Goal: Transaction & Acquisition: Purchase product/service

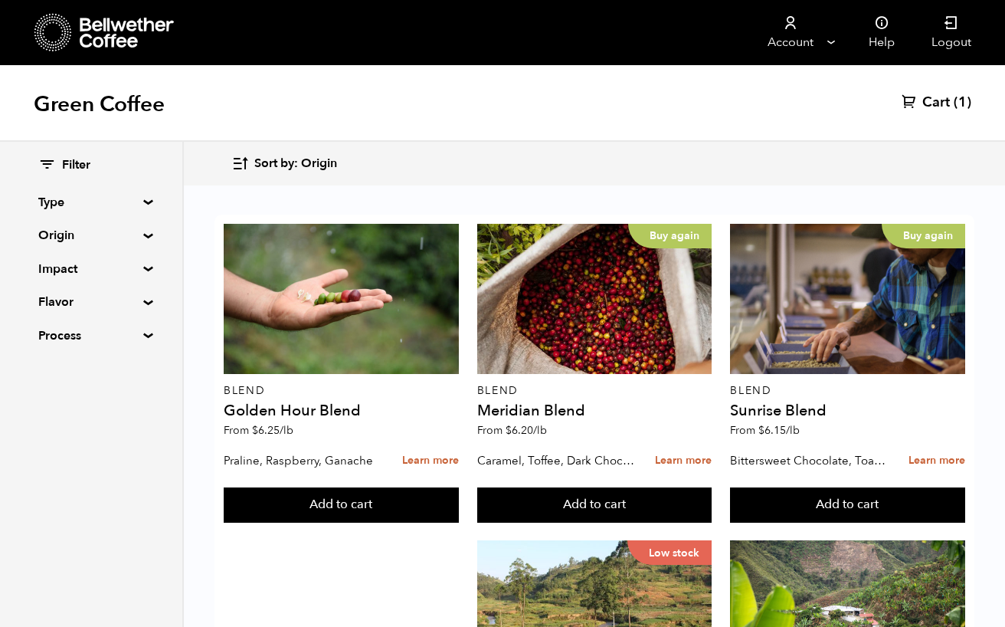
scroll to position [364, 0]
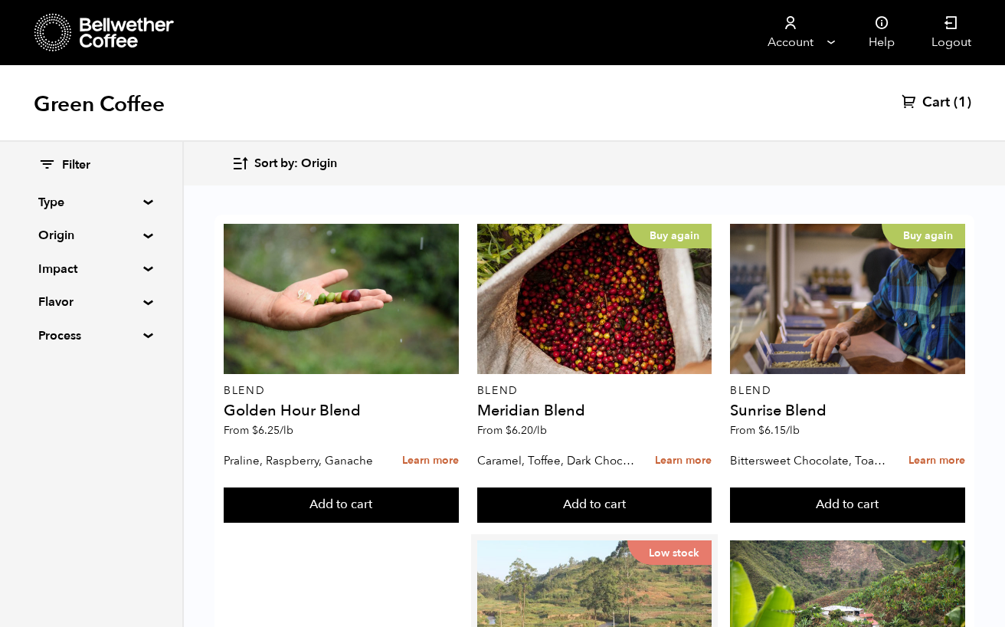
click at [586, 540] on div "Low stock" at bounding box center [594, 615] width 235 height 150
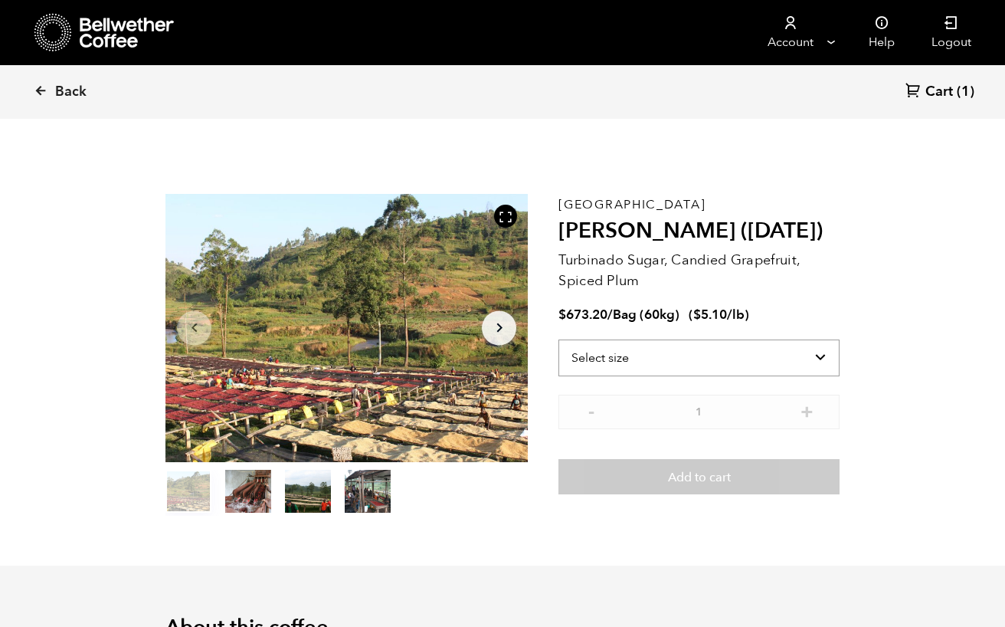
scroll to position [666, 656]
select select "bag-3"
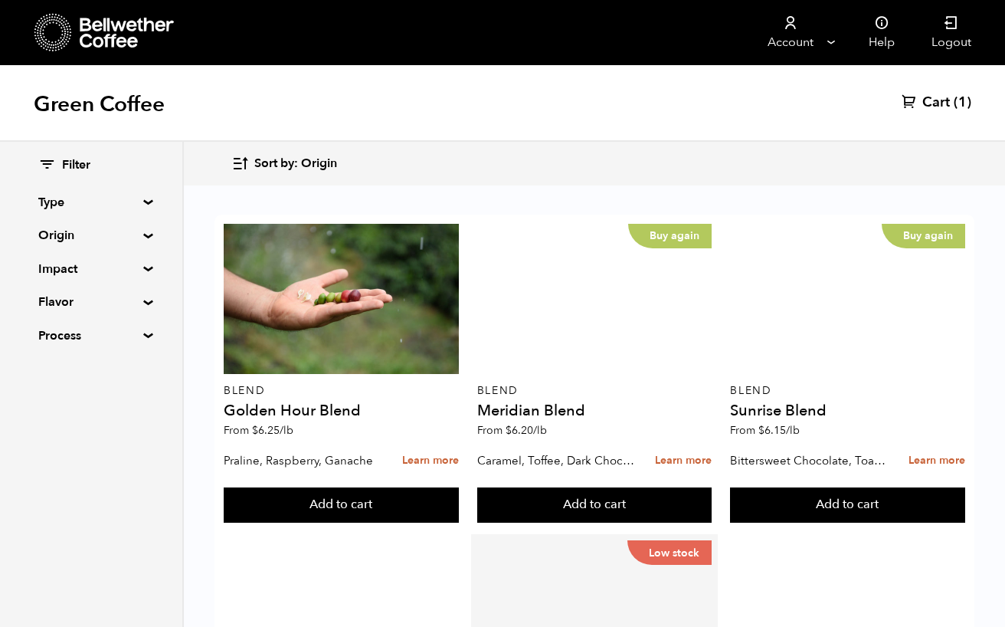
scroll to position [397, 0]
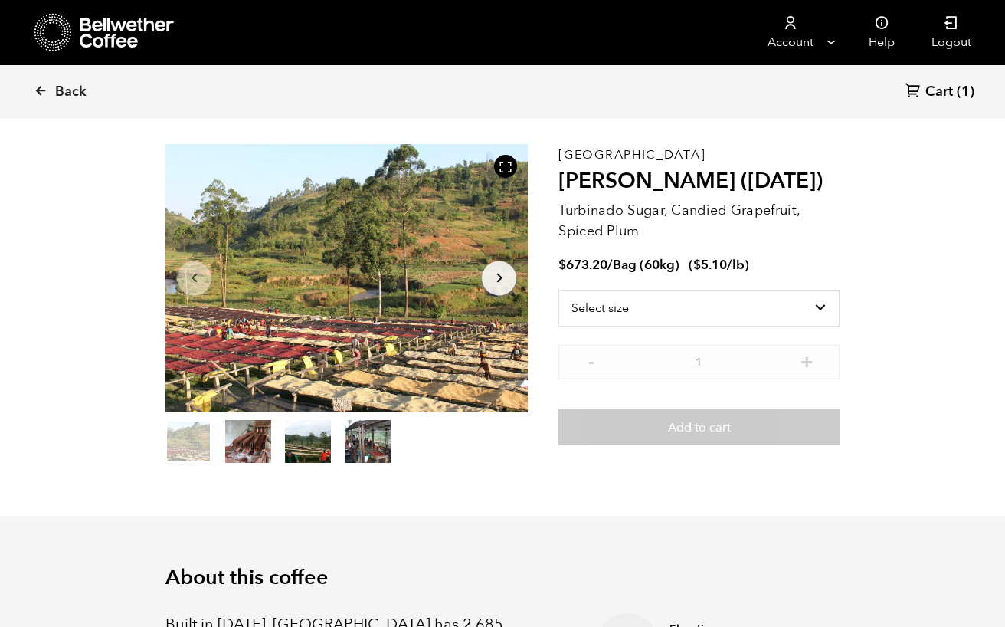
scroll to position [21, 0]
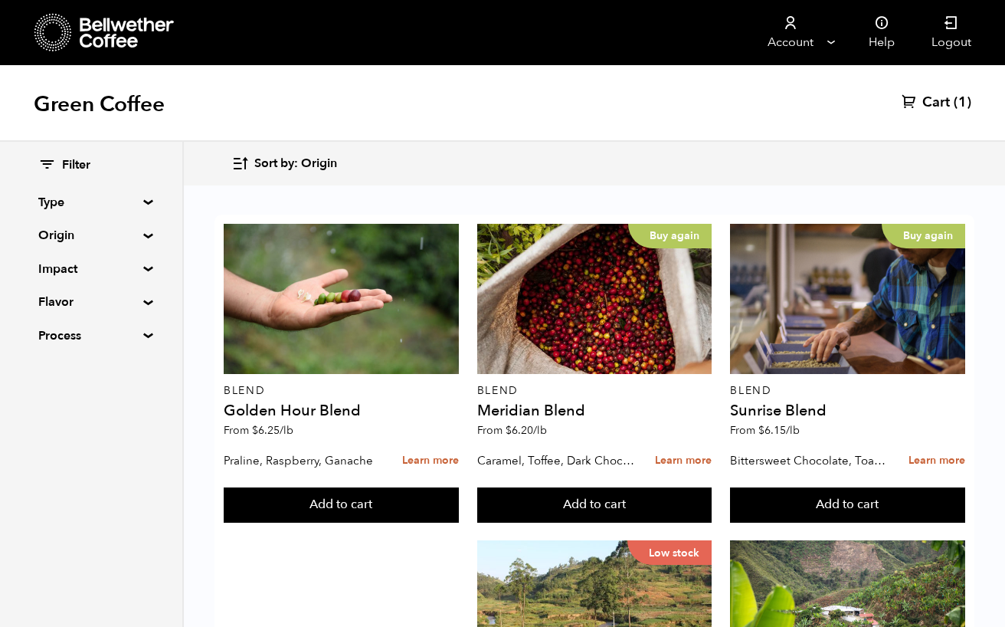
scroll to position [694, 0]
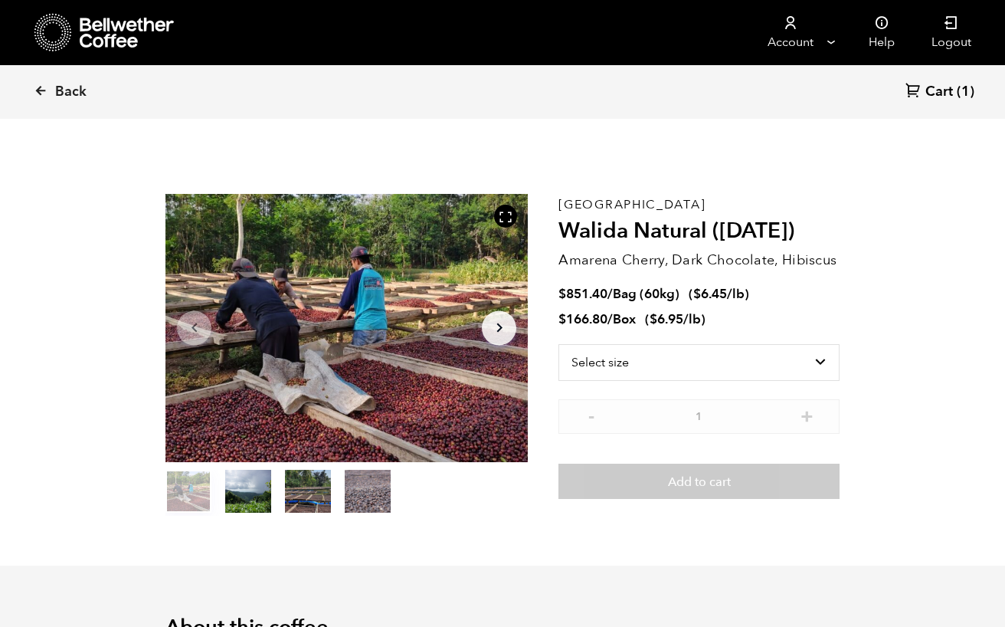
scroll to position [666, 656]
select select "bag-3"
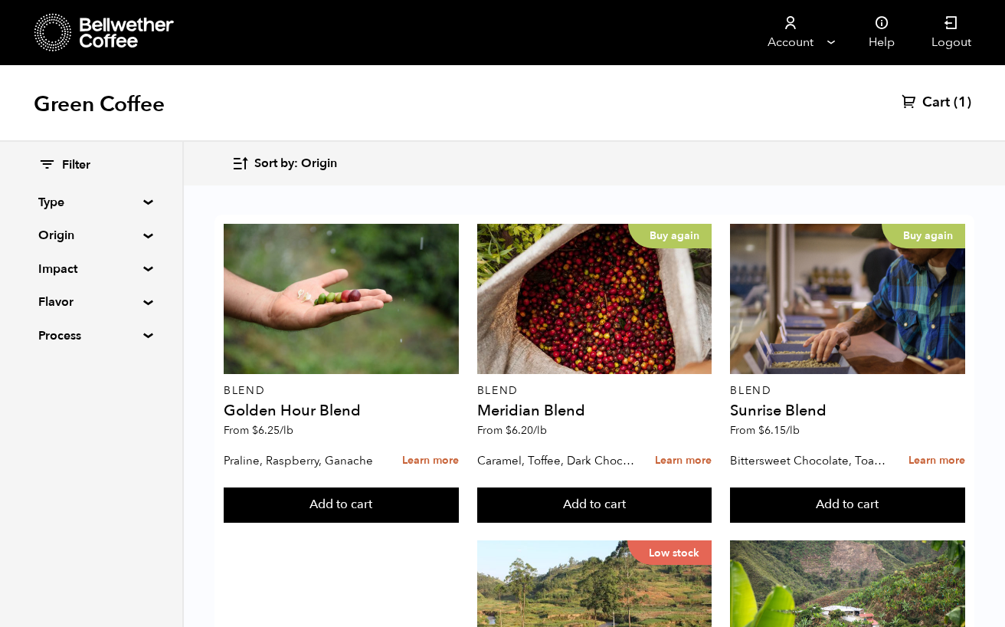
scroll to position [1236, 0]
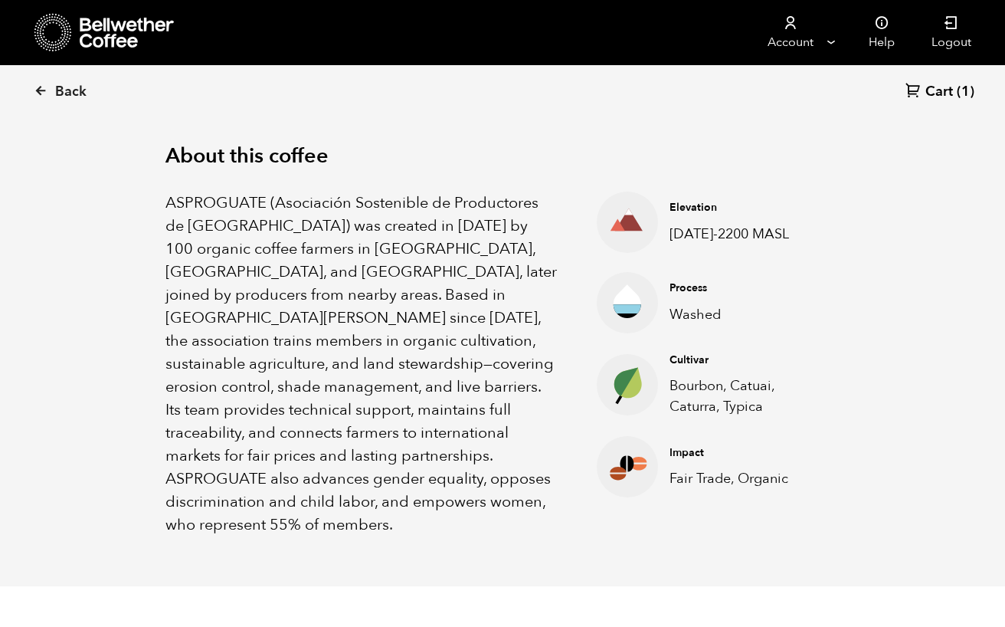
scroll to position [447, 0]
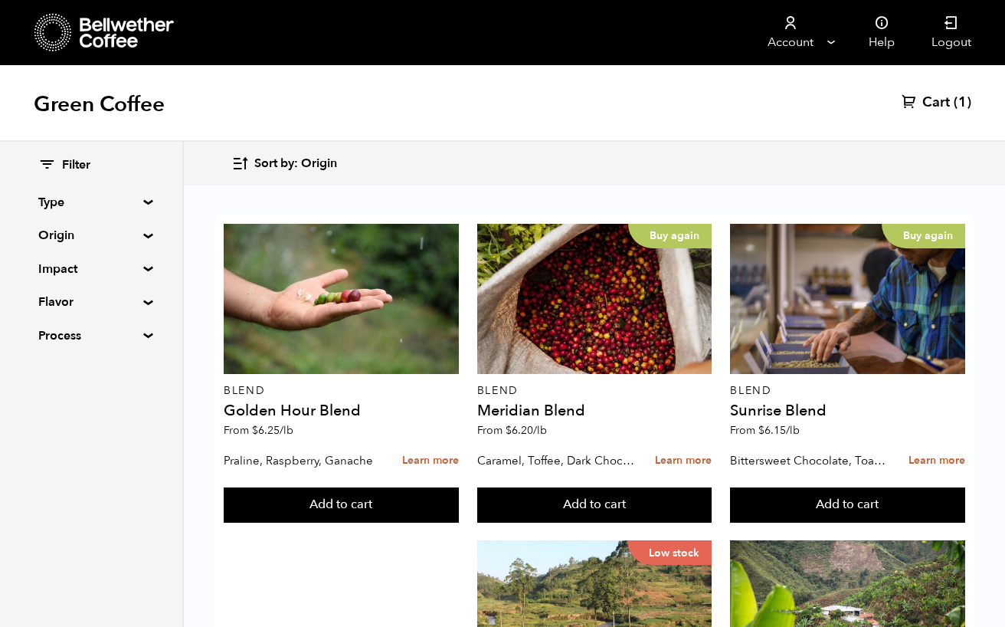
scroll to position [1524, 0]
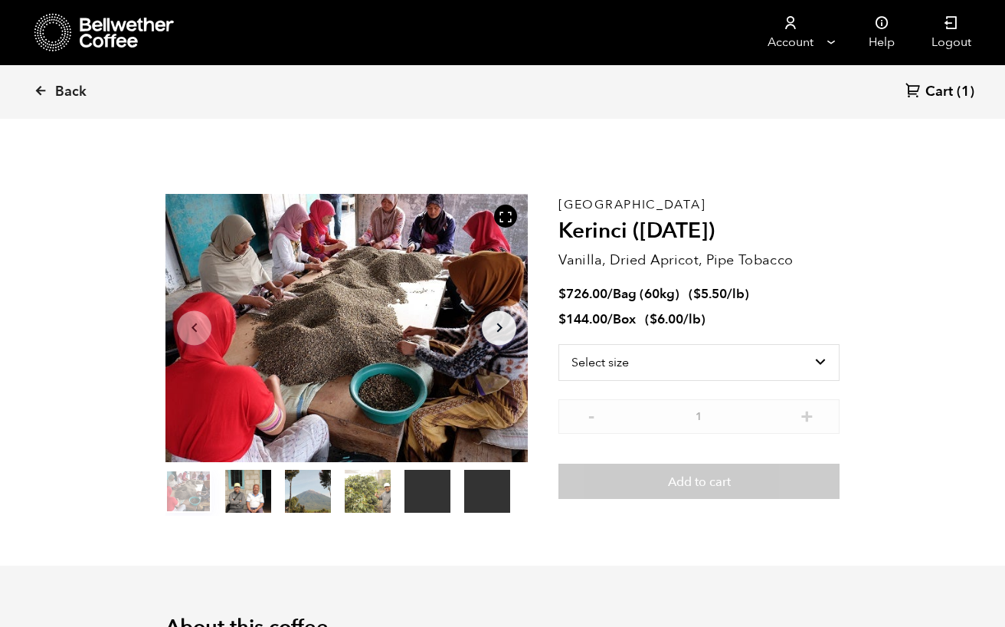
scroll to position [666, 656]
select select "box"
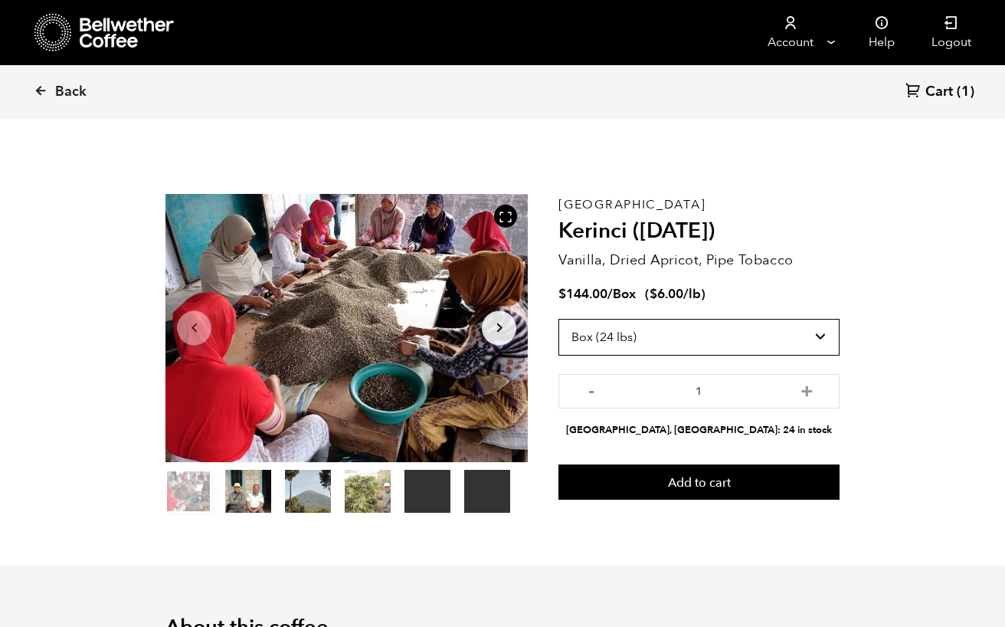
scroll to position [0, 0]
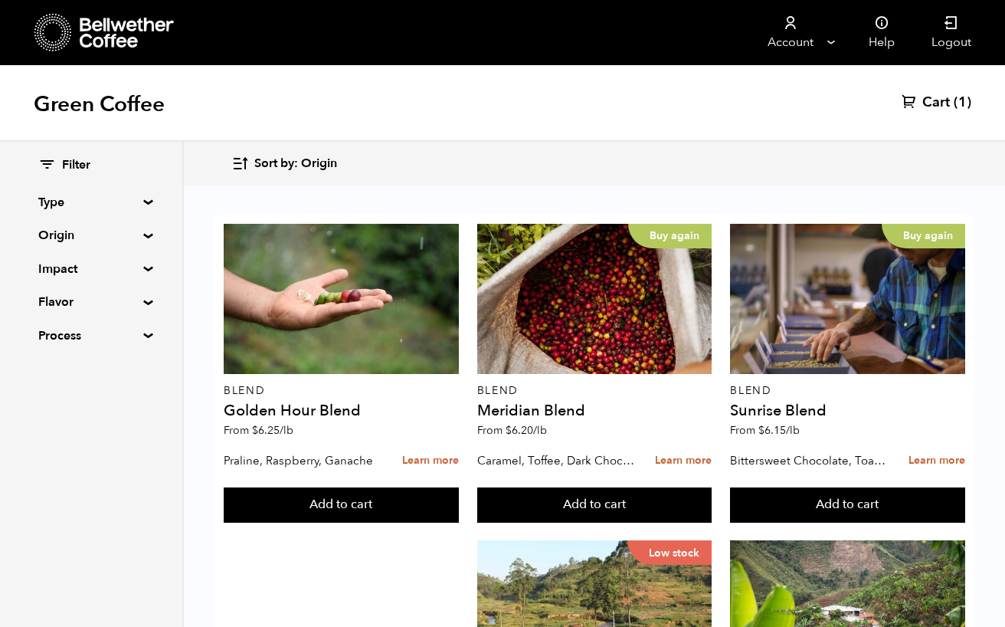
scroll to position [1524, 0]
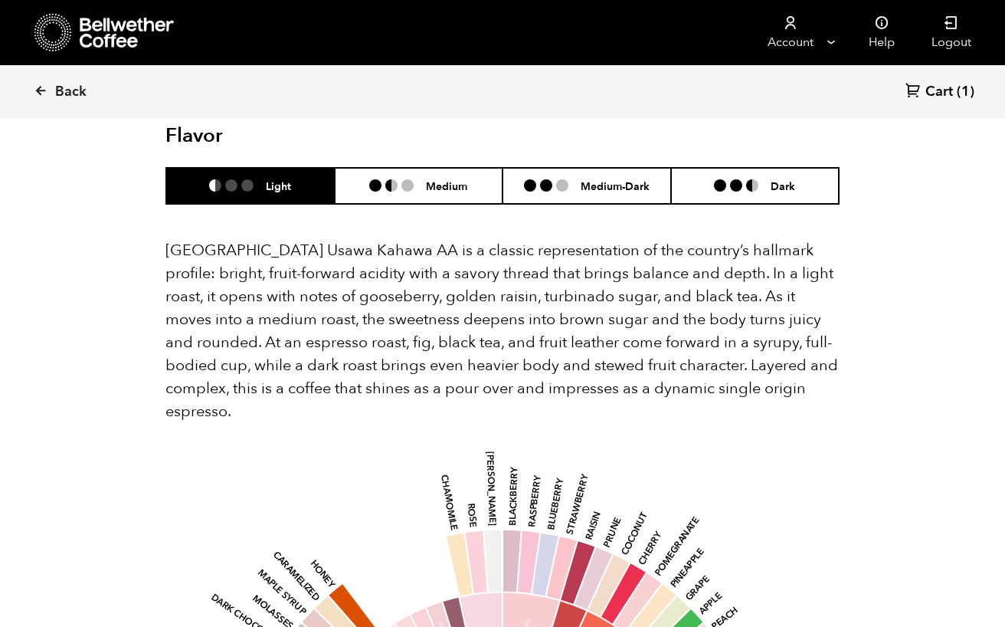
scroll to position [1064, 0]
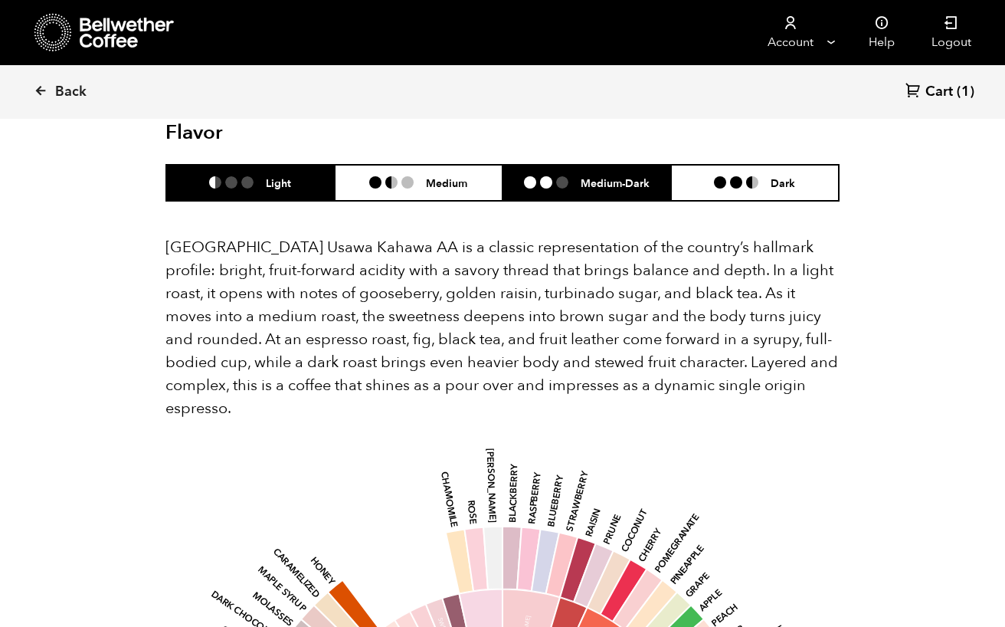
click at [614, 176] on h6 "Medium-Dark" at bounding box center [615, 182] width 69 height 13
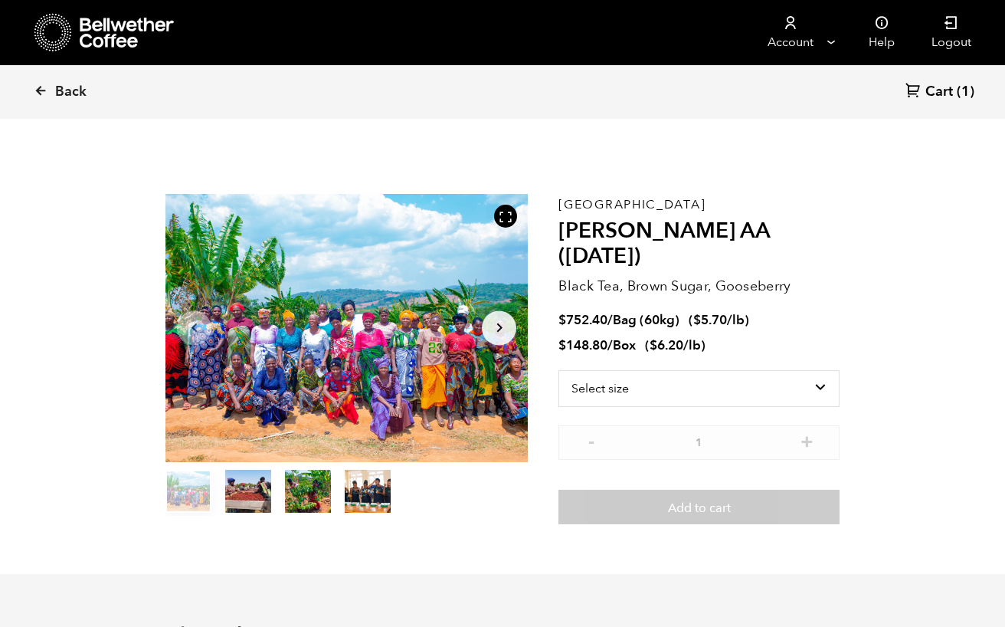
scroll to position [0, 0]
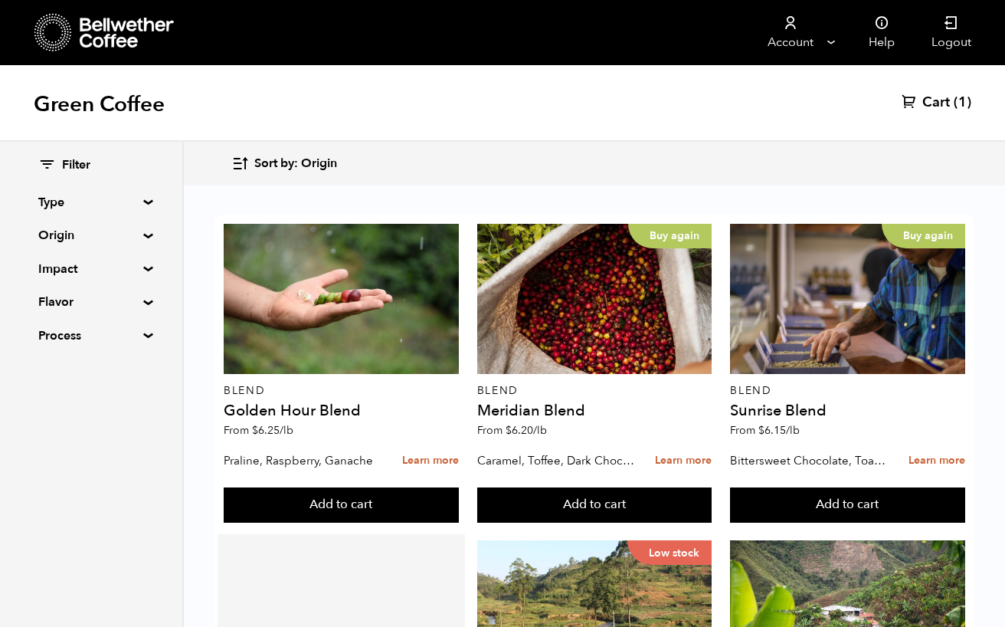
scroll to position [299, 0]
